Goal: Task Accomplishment & Management: Complete application form

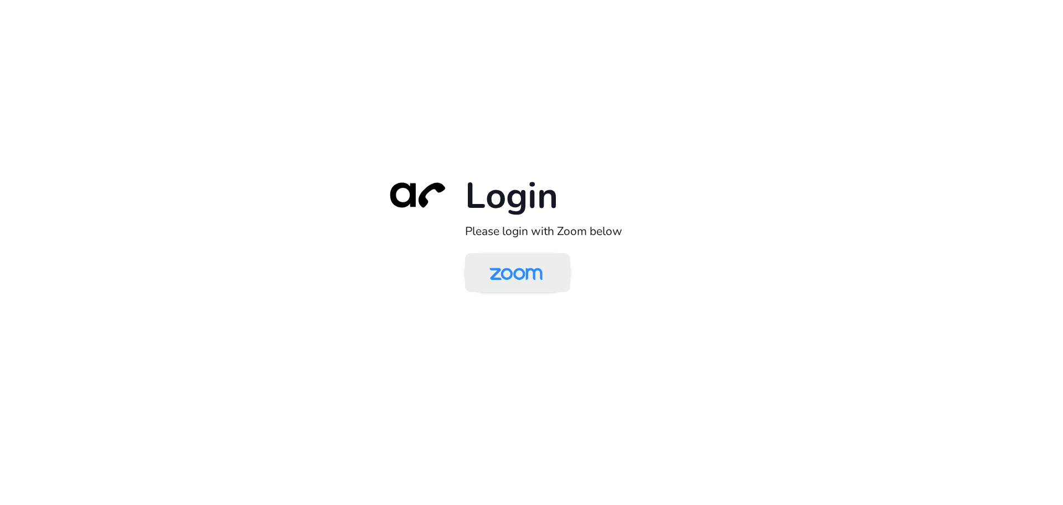
click at [530, 265] on img at bounding box center [516, 273] width 76 height 36
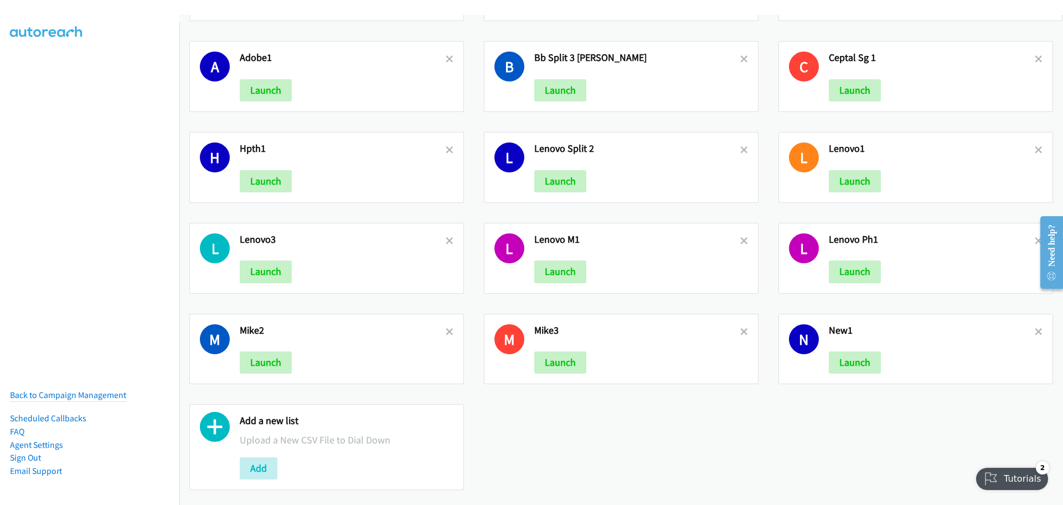
scroll to position [1367, 0]
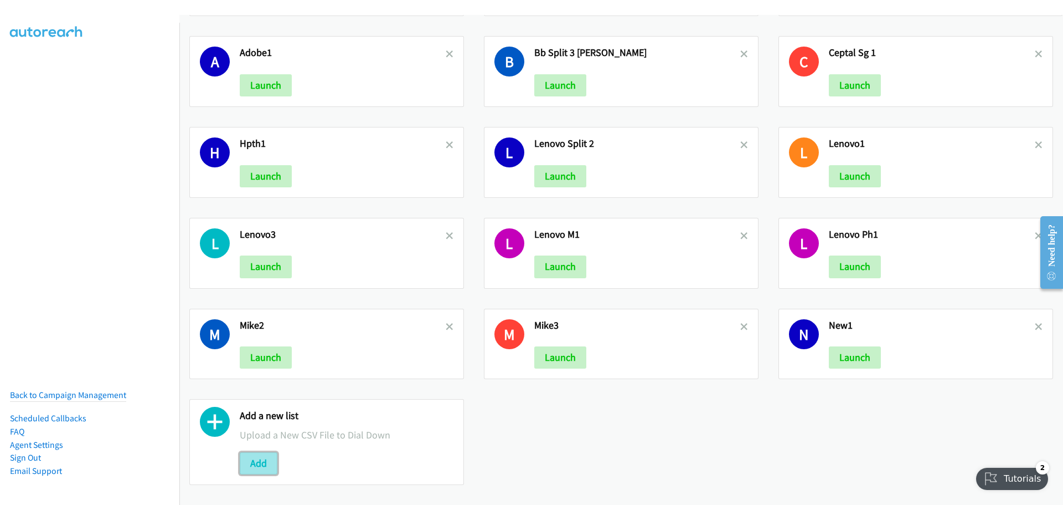
click at [253, 454] on button "Add" at bounding box center [259, 463] width 38 height 22
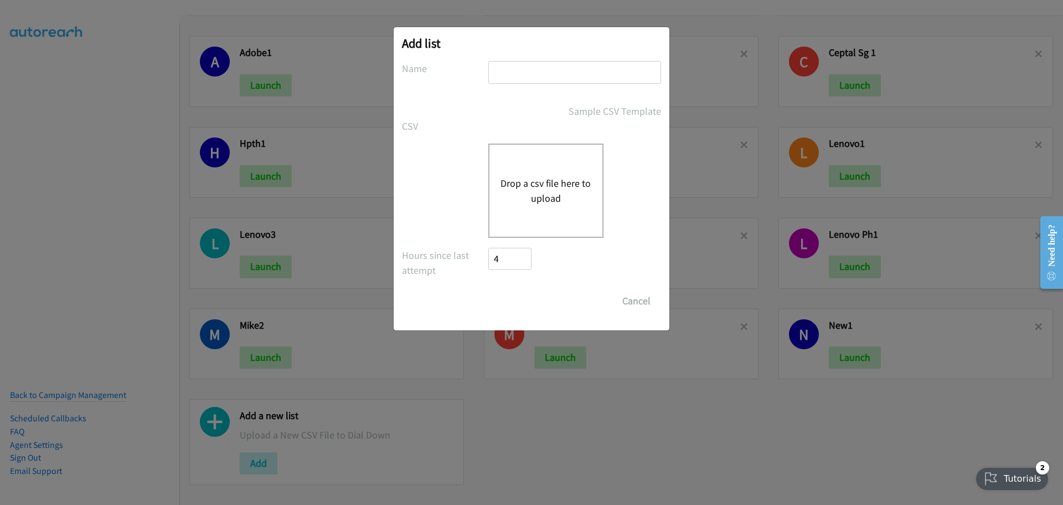
click at [555, 210] on div "Drop a csv file here to upload" at bounding box center [545, 190] width 115 height 94
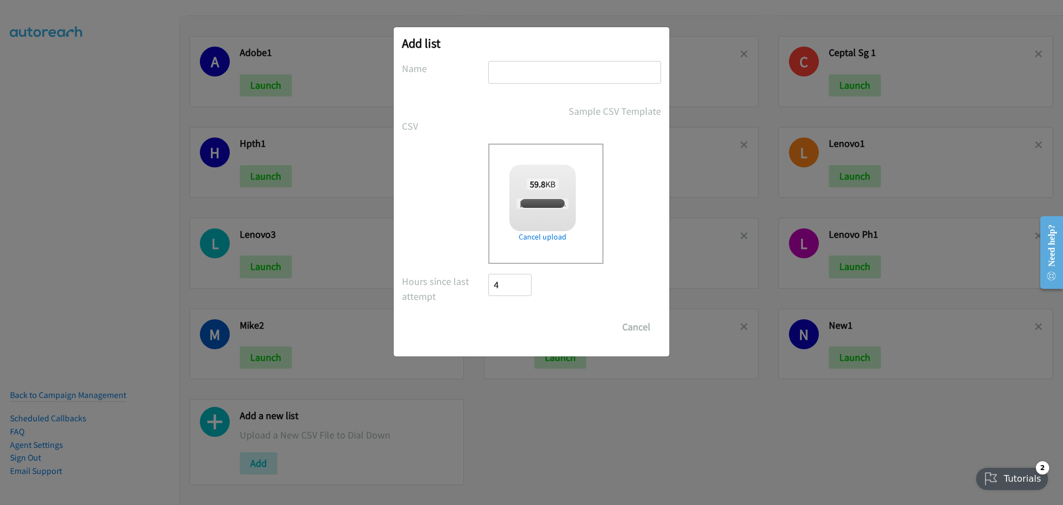
checkbox input "true"
click at [549, 70] on input "text" at bounding box center [574, 72] width 173 height 23
type input "LenovoTP"
click at [503, 332] on input "Save List" at bounding box center [517, 327] width 58 height 22
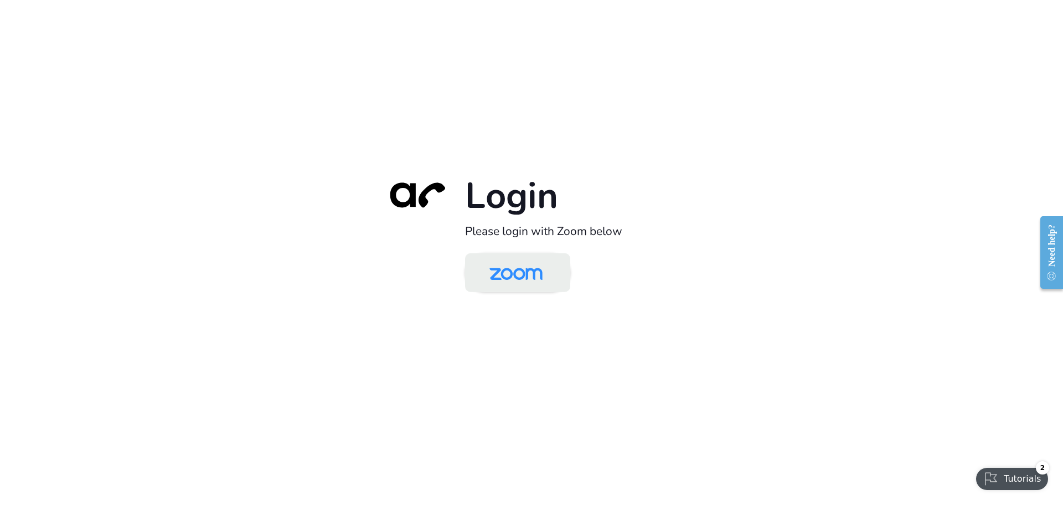
click at [529, 278] on img at bounding box center [516, 273] width 76 height 36
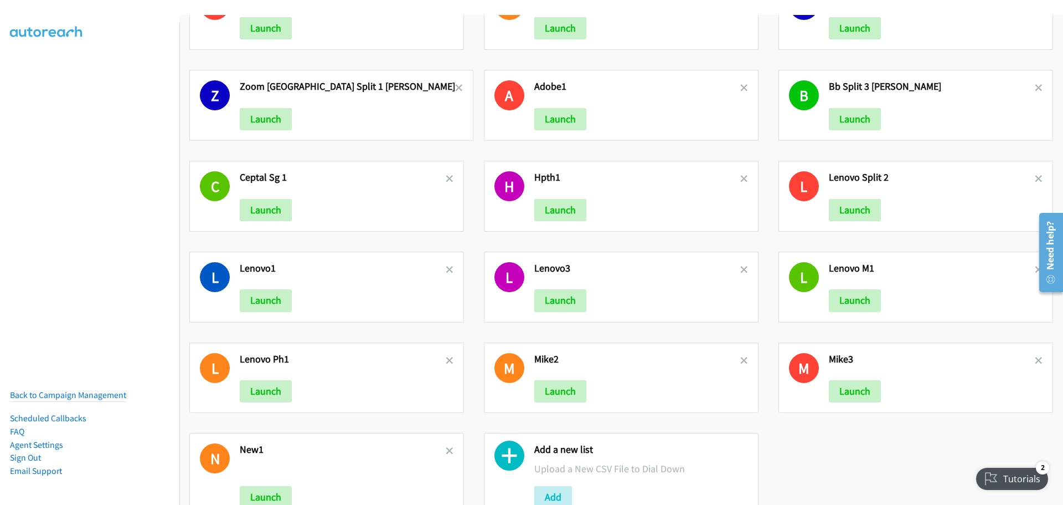
scroll to position [1367, 0]
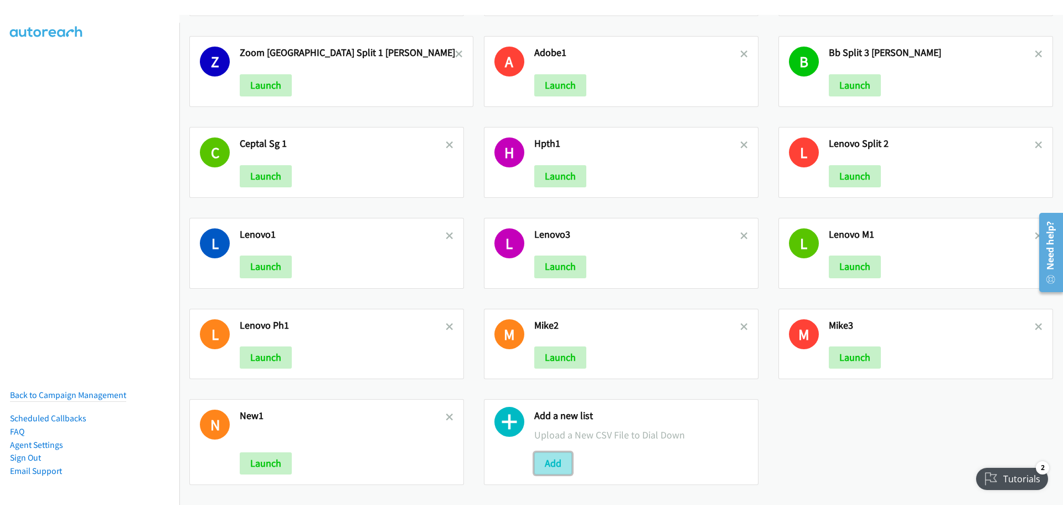
click at [560, 456] on button "Add" at bounding box center [553, 463] width 38 height 22
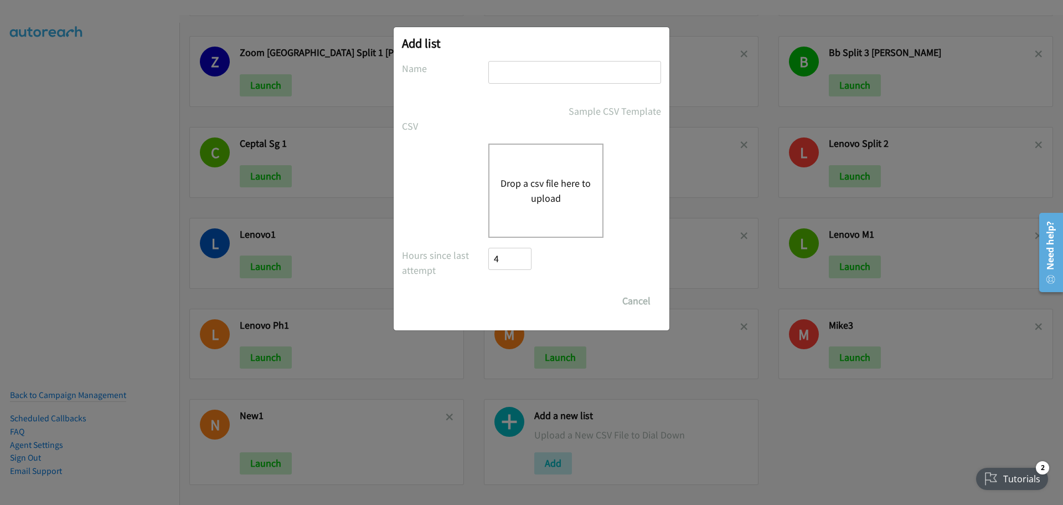
click at [553, 184] on button "Drop a csv file here to upload" at bounding box center [546, 191] width 91 height 30
click at [544, 208] on div "Drop a csv file here to upload" at bounding box center [545, 190] width 115 height 94
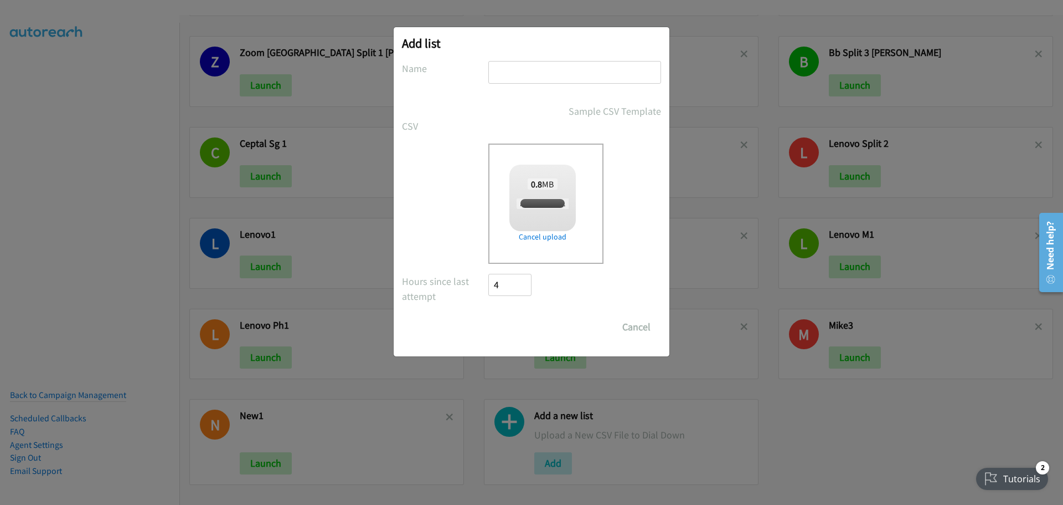
checkbox input "true"
click at [507, 69] on input "text" at bounding box center [574, 72] width 173 height 23
type input "LenovoTP"
click at [528, 331] on input "Save List" at bounding box center [517, 327] width 58 height 22
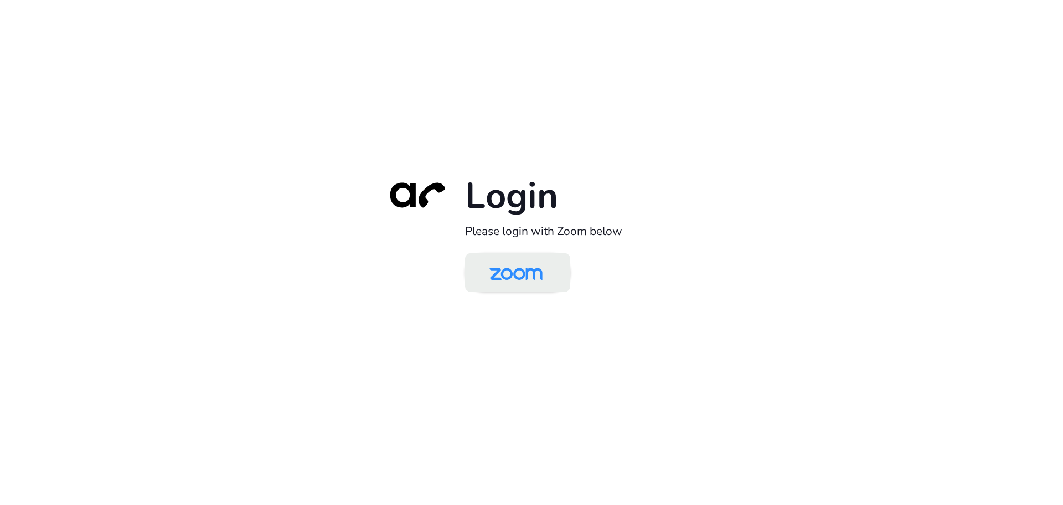
click at [533, 271] on img at bounding box center [516, 273] width 76 height 36
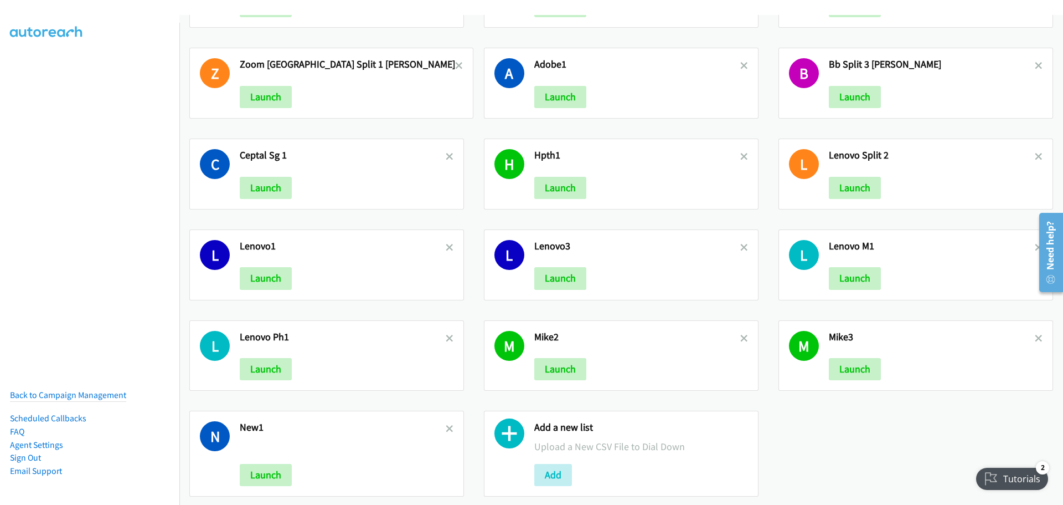
scroll to position [1367, 0]
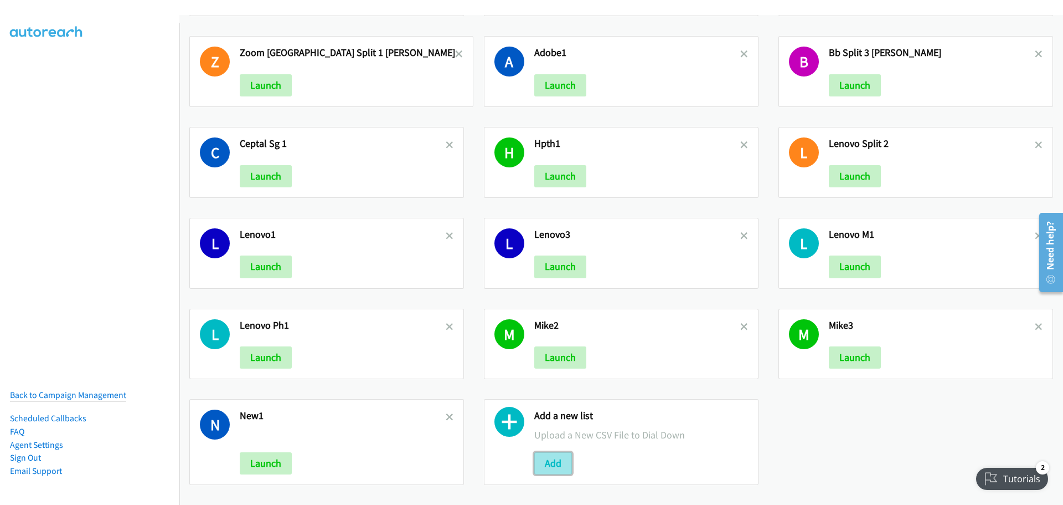
click at [548, 454] on button "Add" at bounding box center [553, 463] width 38 height 22
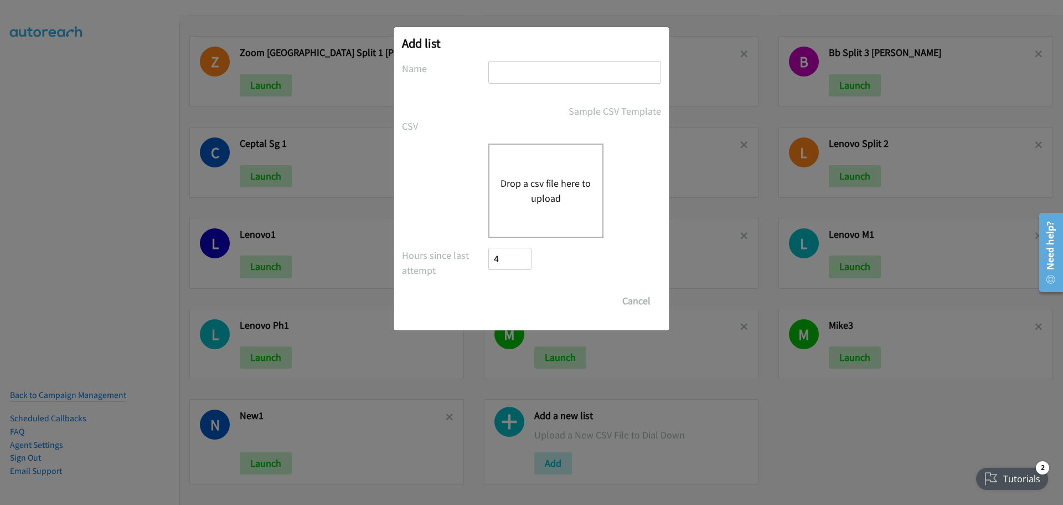
click at [544, 199] on button "Drop a csv file here to upload" at bounding box center [546, 191] width 91 height 30
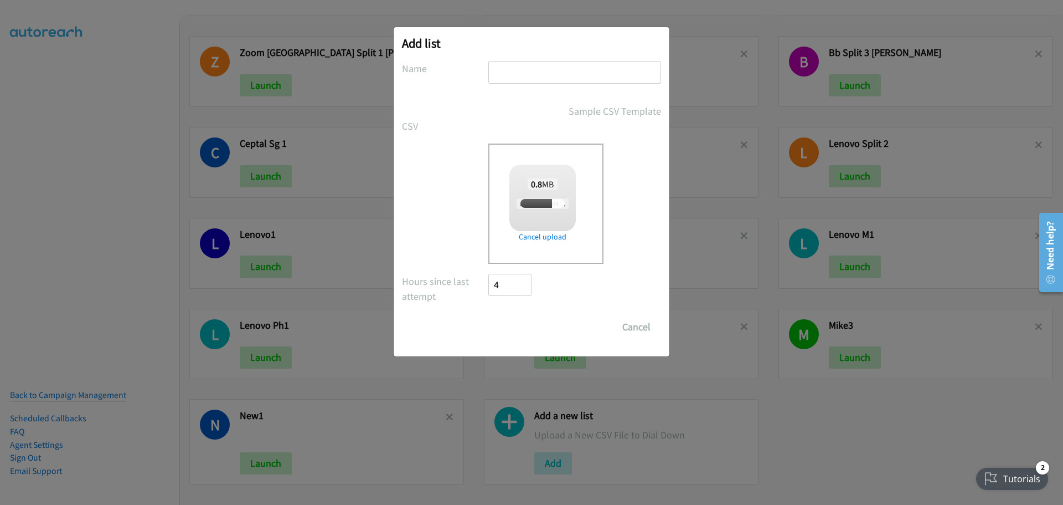
click at [517, 73] on input "text" at bounding box center [574, 72] width 173 height 23
checkbox input "true"
type input "LenovoMY"
click at [516, 334] on input "Save List" at bounding box center [517, 327] width 58 height 22
